Goal: Task Accomplishment & Management: Use online tool/utility

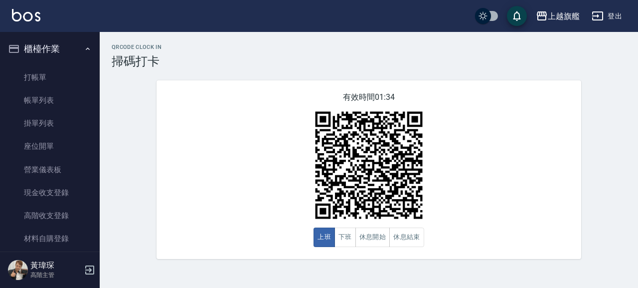
click at [574, 146] on div "有效時間 01:34 上班 下班 休息開始 休息結束" at bounding box center [369, 169] width 425 height 178
drag, startPoint x: 125, startPoint y: 57, endPoint x: 163, endPoint y: 61, distance: 38.2
click at [163, 61] on h3 "掃碼打卡" at bounding box center [369, 61] width 515 height 14
click at [189, 62] on h3 "掃碼打卡" at bounding box center [369, 61] width 515 height 14
drag, startPoint x: 170, startPoint y: 67, endPoint x: 106, endPoint y: 43, distance: 67.9
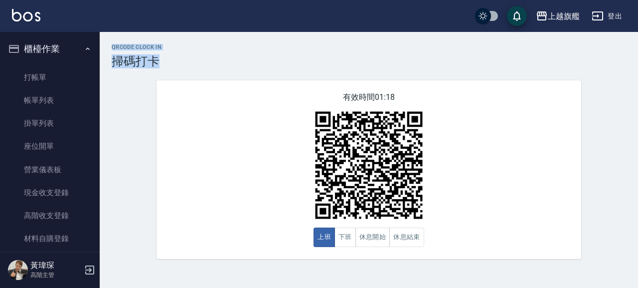
click at [106, 43] on div "QRcode Clock In 掃碼打卡 有效時間 01:18 上班 下班 休息開始 休息結束" at bounding box center [369, 151] width 538 height 239
click at [169, 59] on h3 "掃碼打卡" at bounding box center [369, 61] width 515 height 14
drag, startPoint x: 119, startPoint y: 59, endPoint x: 159, endPoint y: 56, distance: 40.5
click at [159, 56] on h3 "掃碼打卡" at bounding box center [369, 61] width 515 height 14
click at [210, 65] on h3 "掃碼打卡" at bounding box center [369, 61] width 515 height 14
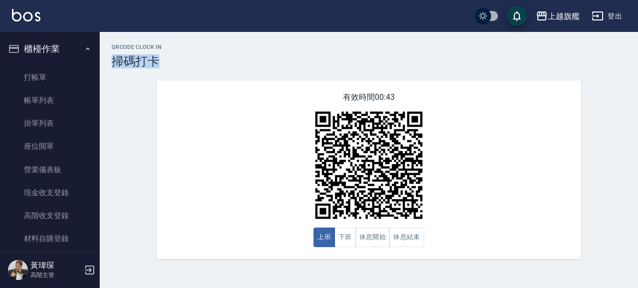
drag, startPoint x: 115, startPoint y: 60, endPoint x: 160, endPoint y: 67, distance: 45.3
click at [160, 67] on h3 "掃碼打卡" at bounding box center [369, 61] width 515 height 14
click at [173, 64] on h3 "掃碼打卡" at bounding box center [369, 61] width 515 height 14
drag, startPoint x: 113, startPoint y: 47, endPoint x: 170, endPoint y: 67, distance: 60.5
click at [165, 70] on div "QRcode Clock In 掃碼打卡 有效時間 00:40 上班 下班 休息開始 休息結束" at bounding box center [369, 151] width 538 height 215
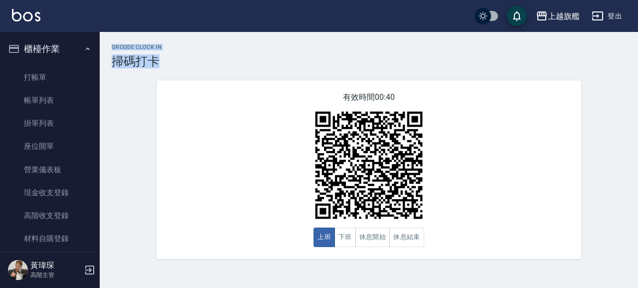
click at [187, 57] on h3 "掃碼打卡" at bounding box center [369, 61] width 515 height 14
